Goal: Check status: Check status

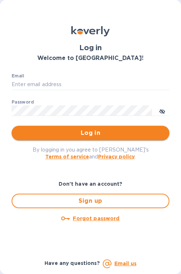
type input "dliu@airseachicago.com"
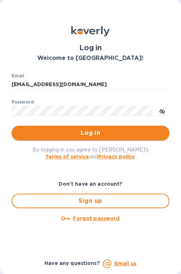
click at [91, 127] on button "Log in" at bounding box center [91, 133] width 158 height 15
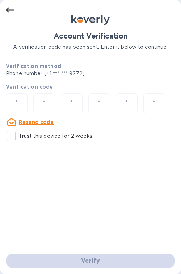
click at [14, 97] on input "number" at bounding box center [16, 103] width 15 height 13
type input "4"
type input "8"
type input "0"
type input "8"
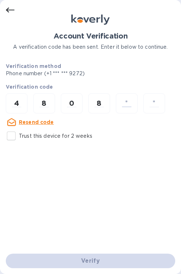
type input "7"
type input "5"
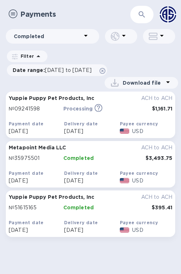
click at [31, 122] on b "Payment date" at bounding box center [26, 123] width 35 height 5
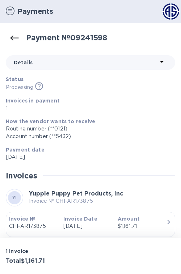
click at [162, 107] on p "1" at bounding box center [88, 108] width 164 height 8
